Goal: Register for event/course

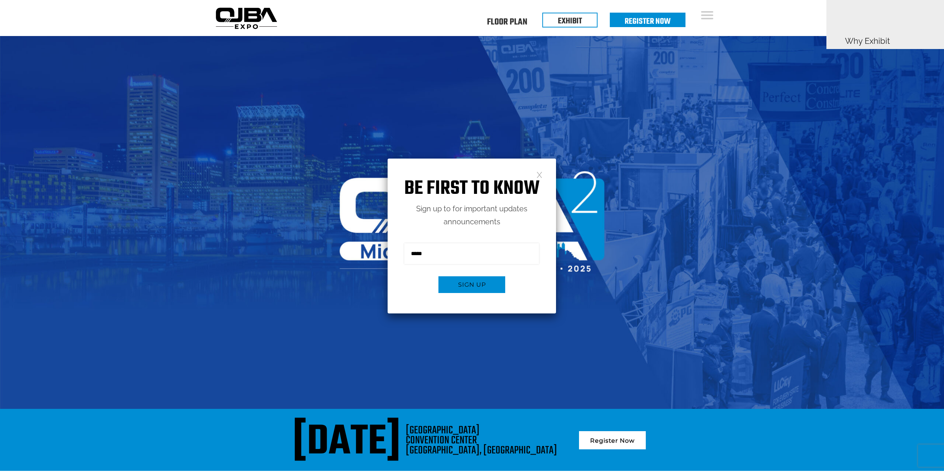
click at [541, 174] on link at bounding box center [540, 174] width 6 height 6
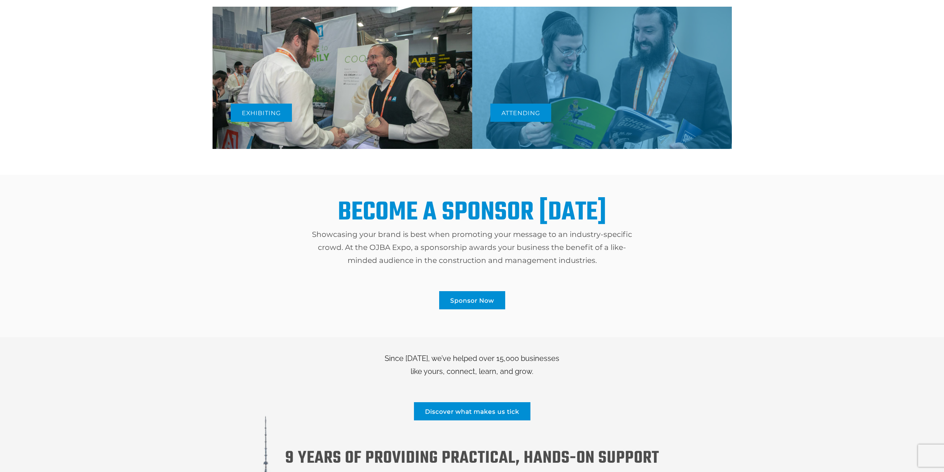
scroll to position [391, 0]
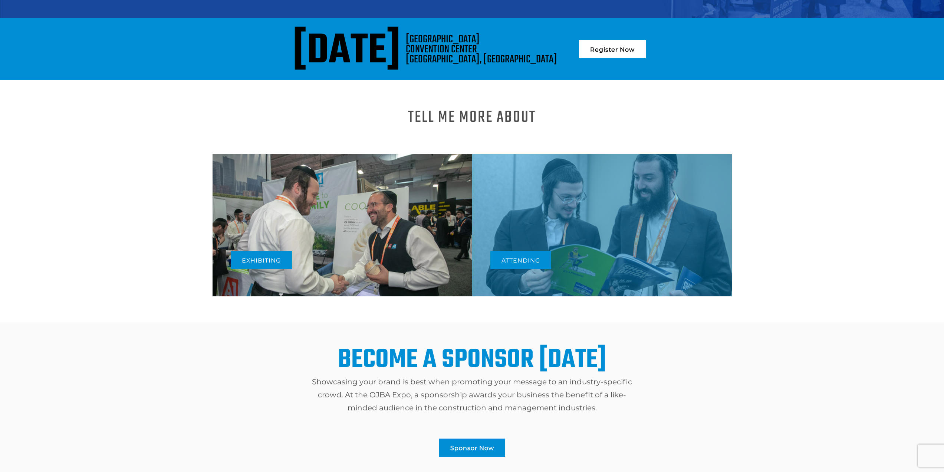
click at [645, 52] on link "Register Now" at bounding box center [612, 49] width 67 height 18
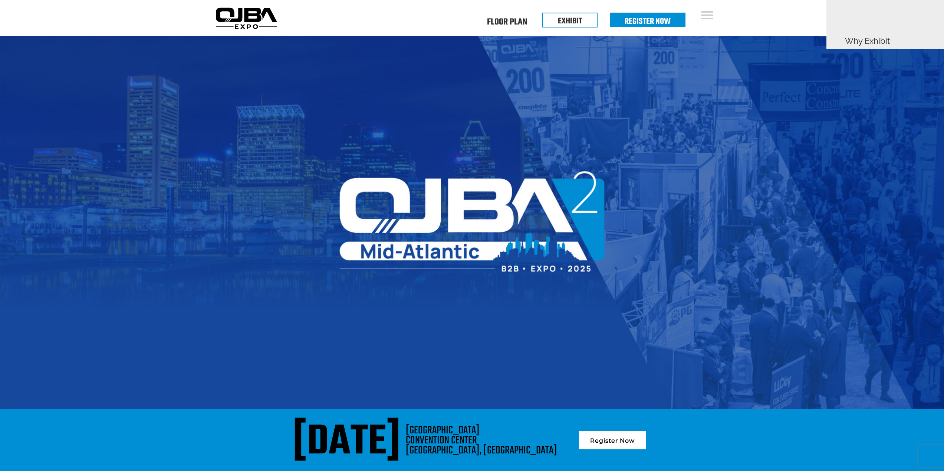
scroll to position [391, 0]
